Goal: Go to known website: Access a specific website the user already knows

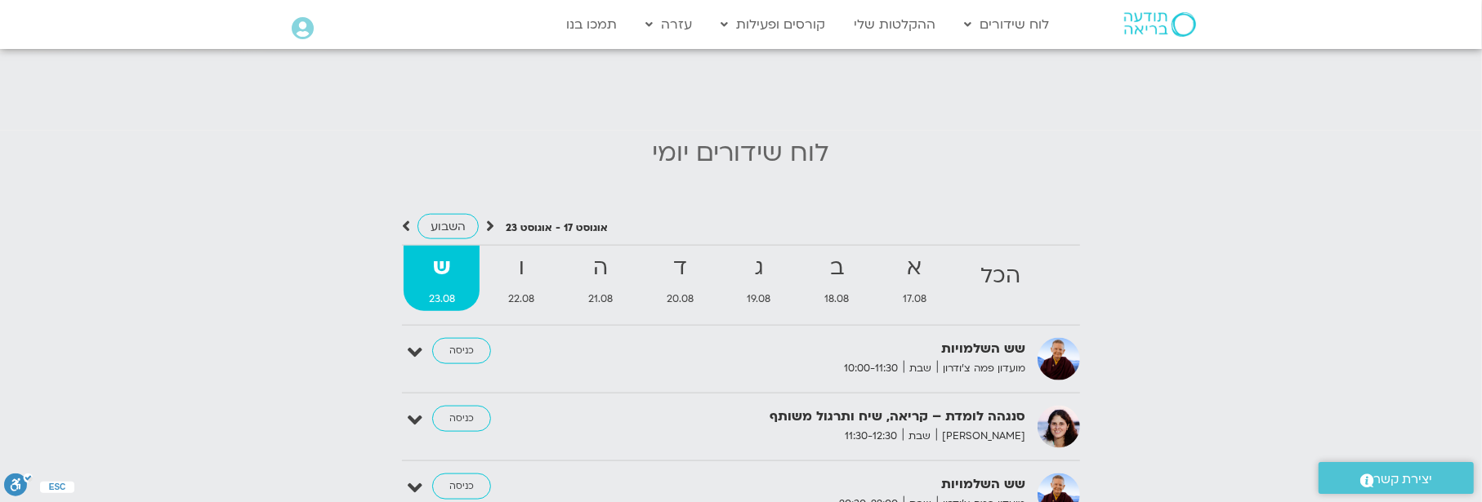
scroll to position [1797, 0]
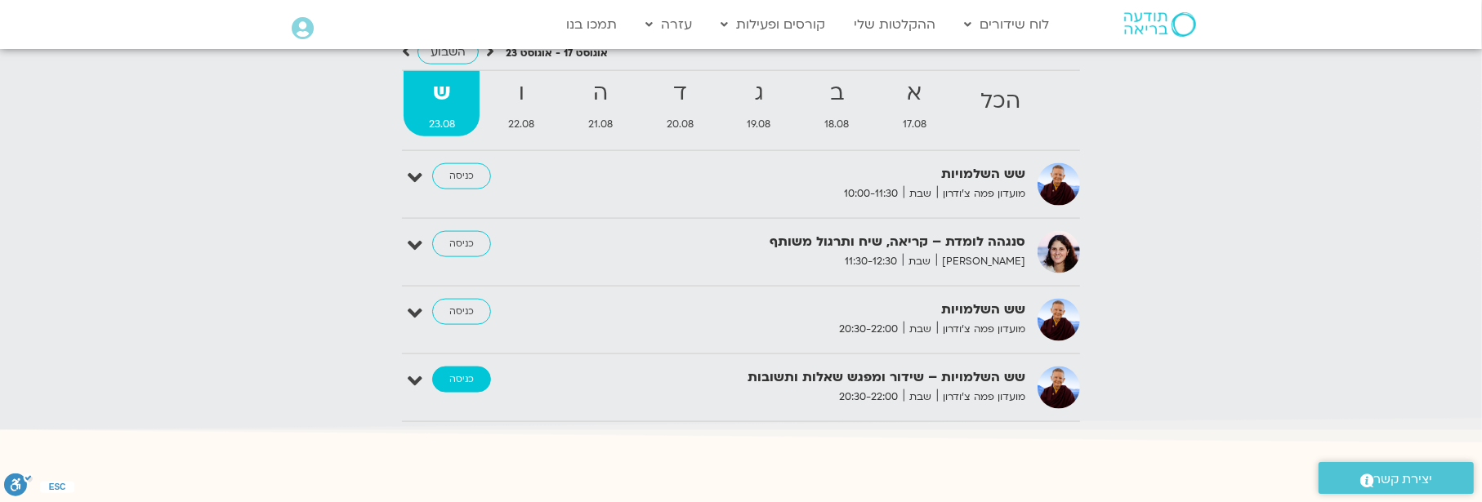
click at [457, 367] on link "כניסה" at bounding box center [461, 380] width 59 height 26
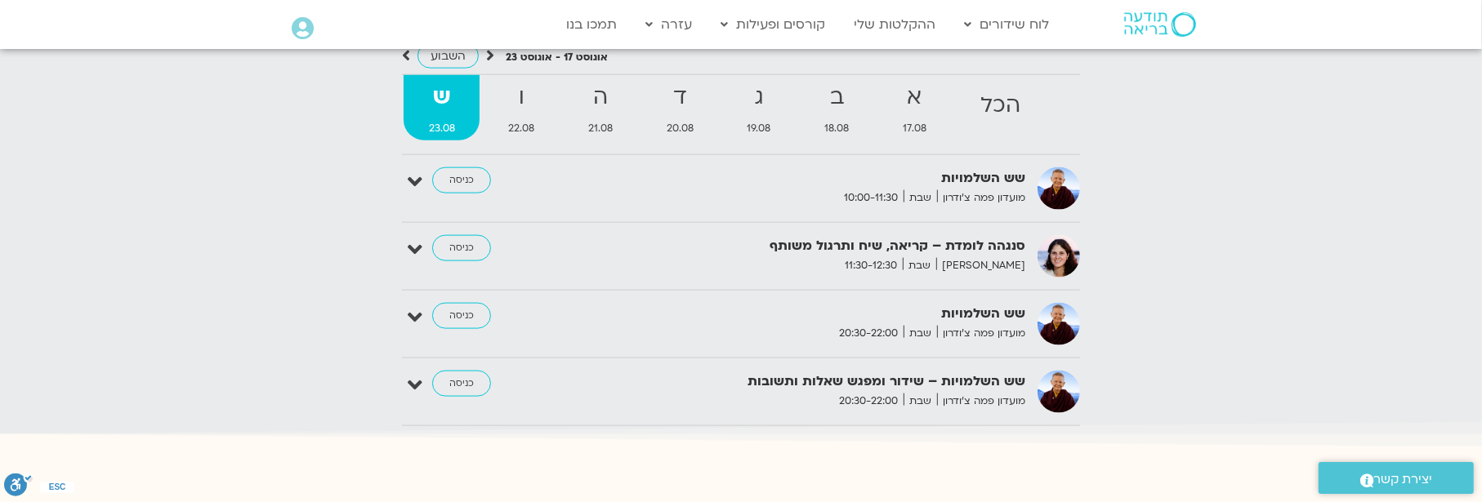
scroll to position [1797, 0]
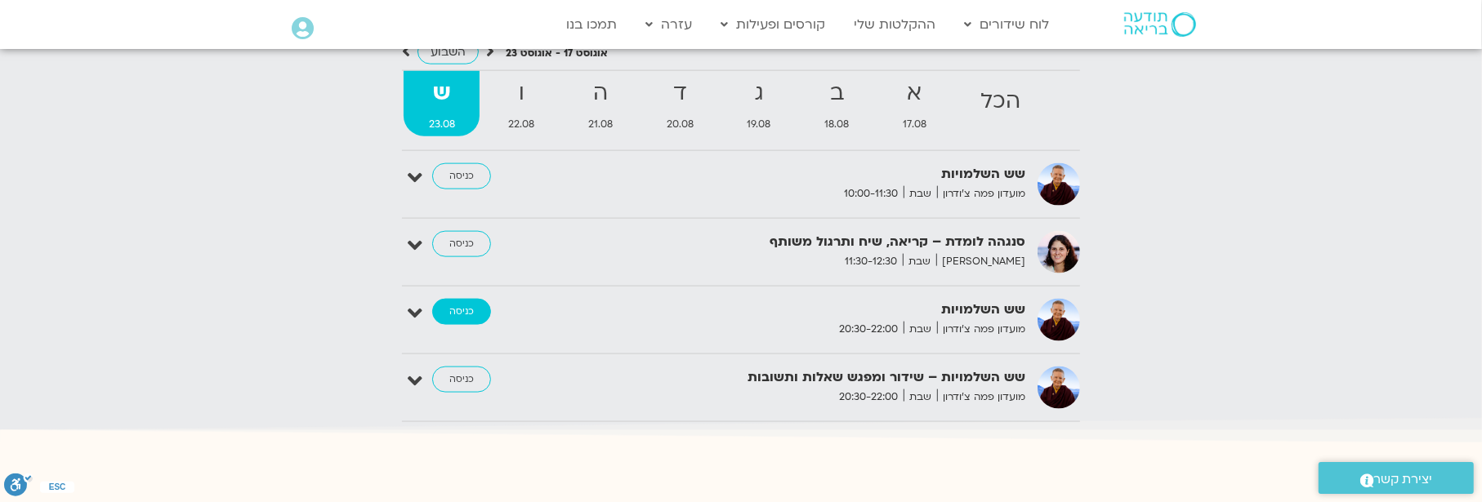
click at [457, 299] on link "כניסה" at bounding box center [461, 312] width 59 height 26
